Goal: Transaction & Acquisition: Purchase product/service

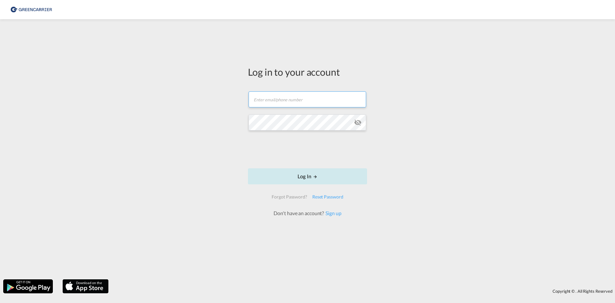
type input "[EMAIL_ADDRESS][DOMAIN_NAME]"
click at [310, 176] on button "Log In" at bounding box center [307, 176] width 119 height 16
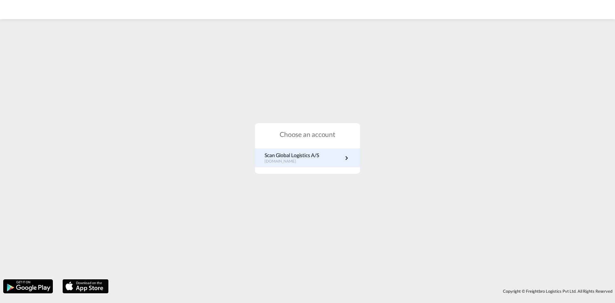
click at [307, 154] on p "Scan Global Logistics A/S" at bounding box center [292, 155] width 54 height 7
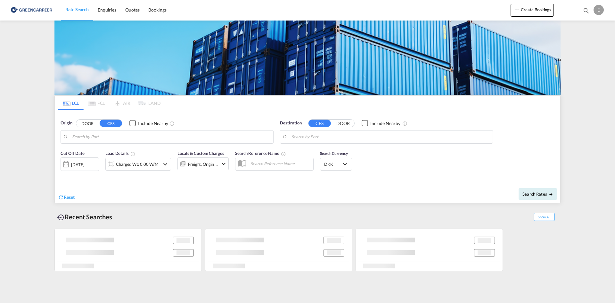
type input "DK-5610, Assens"
type input "Shanghai, SH, CNSHA"
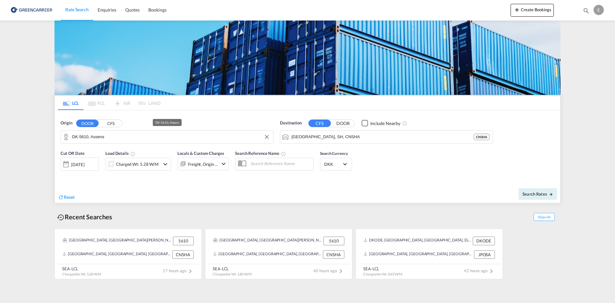
click at [149, 137] on input "DK-5610, Assens" at bounding box center [171, 137] width 198 height 10
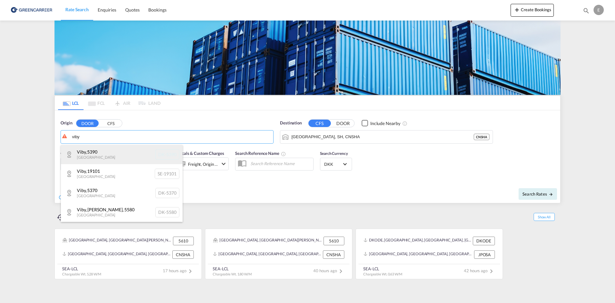
click at [116, 155] on div "Viby , 5390 Denmark DK-5390" at bounding box center [122, 154] width 122 height 19
type input "DK-5390, Viby"
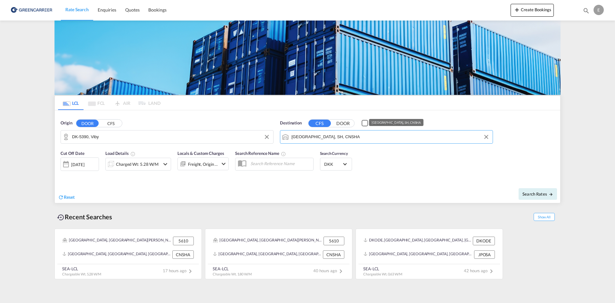
click at [345, 137] on input "Shanghai, SH, CNSHA" at bounding box center [391, 137] width 198 height 10
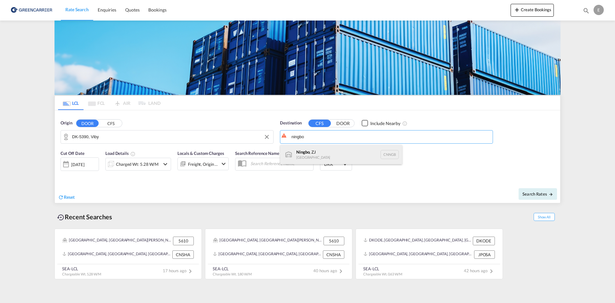
click at [339, 157] on div "Ningbo , ZJ China CNNGB" at bounding box center [341, 154] width 122 height 19
type input "Ningbo, ZJ, CNNGB"
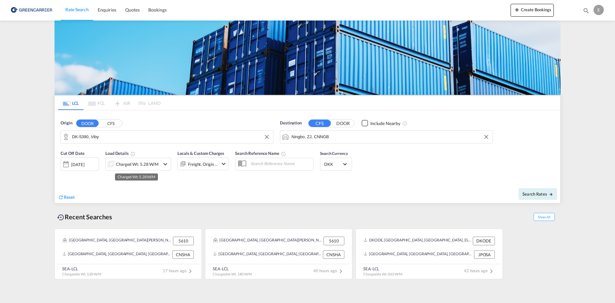
click at [151, 166] on div "Charged Wt: 5.28 W/M" at bounding box center [137, 164] width 43 height 9
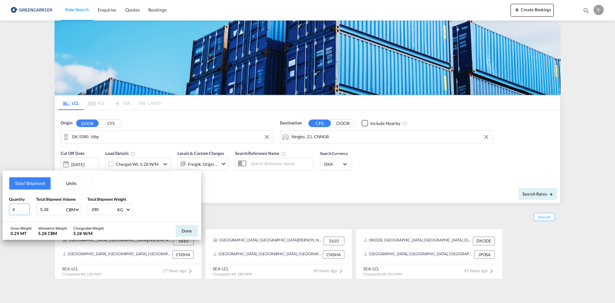
drag, startPoint x: 18, startPoint y: 210, endPoint x: -1, endPoint y: 210, distance: 18.9
click at [0, 210] on html "Rate Search Enquiries Quotes Bookings Rate Search Enquiries" at bounding box center [307, 151] width 615 height 303
click at [53, 211] on input "5.28" at bounding box center [53, 209] width 26 height 11
type input "5.59"
type input "1250"
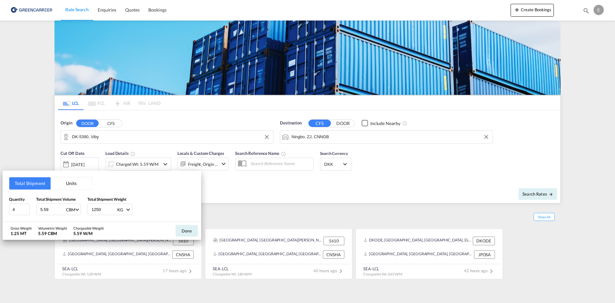
click at [161, 195] on div "Total Shipment Units Quantity 4 Total Shipment Volume 5.59 CBM CBM CFT Total Sh…" at bounding box center [102, 195] width 199 height 51
click at [185, 230] on button "Done" at bounding box center [187, 231] width 22 height 12
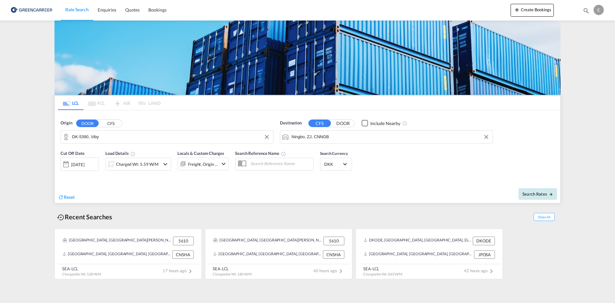
click at [533, 195] on span "Search Rates" at bounding box center [538, 193] width 31 height 5
type input "5390 to CNNGB / 14 Aug 2025"
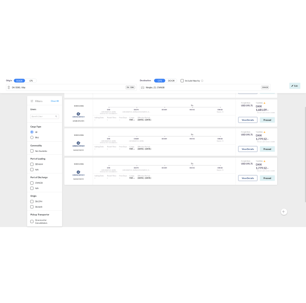
scroll to position [64, 0]
